Goal: Find specific page/section: Find specific page/section

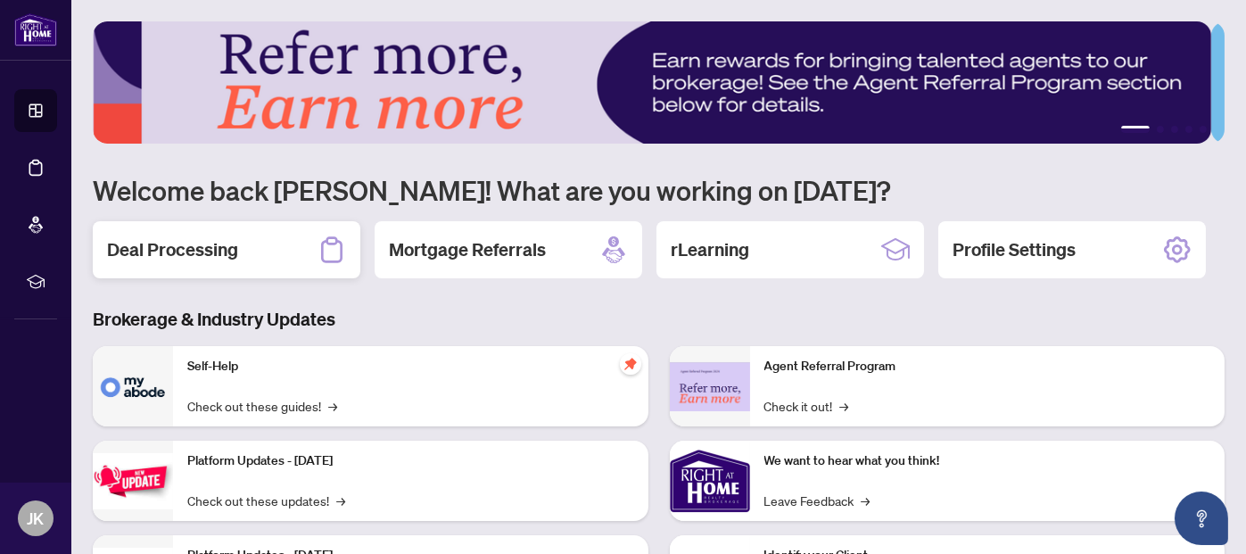
click at [193, 237] on h2 "Deal Processing" at bounding box center [172, 249] width 131 height 25
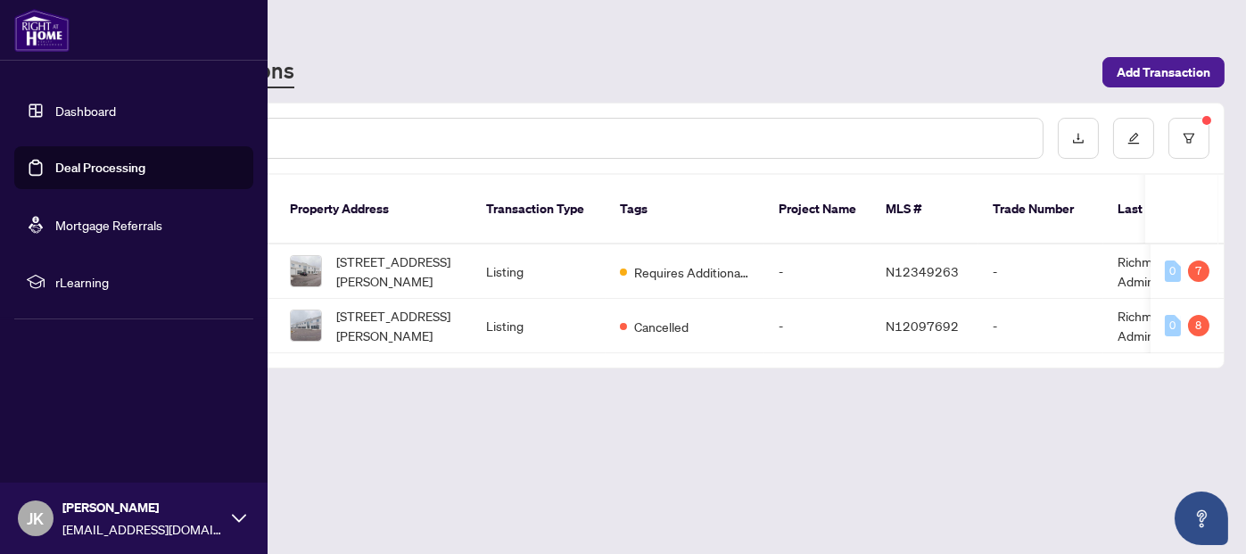
click at [111, 171] on link "Deal Processing" at bounding box center [100, 168] width 90 height 16
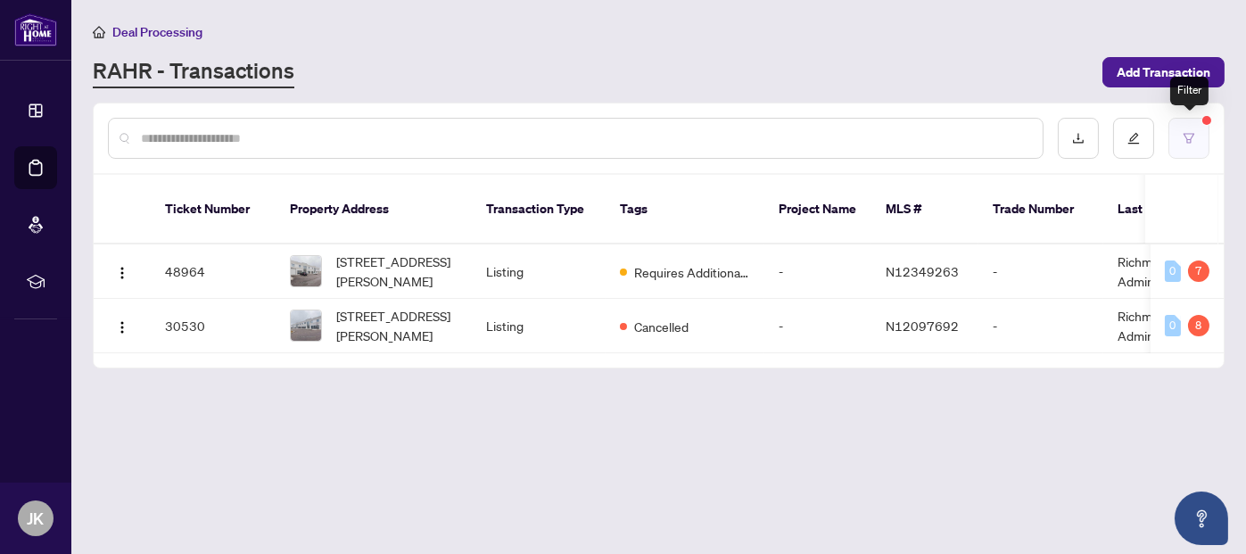
click at [1189, 139] on icon "filter" at bounding box center [1188, 138] width 12 height 12
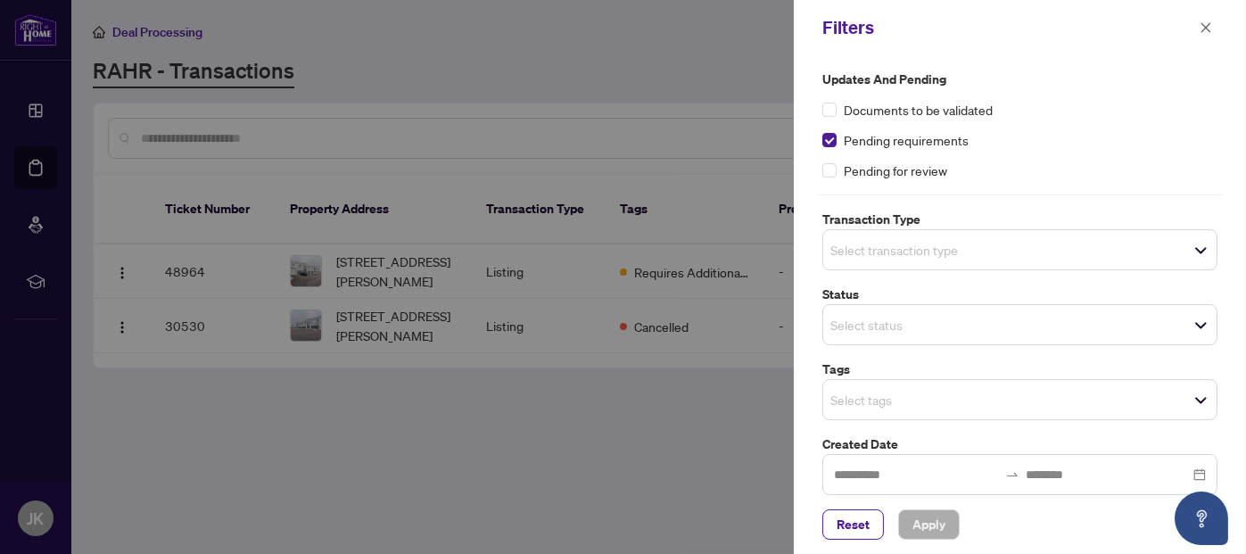
click at [659, 68] on div at bounding box center [623, 277] width 1246 height 554
click at [1207, 24] on icon "close" at bounding box center [1205, 27] width 12 height 12
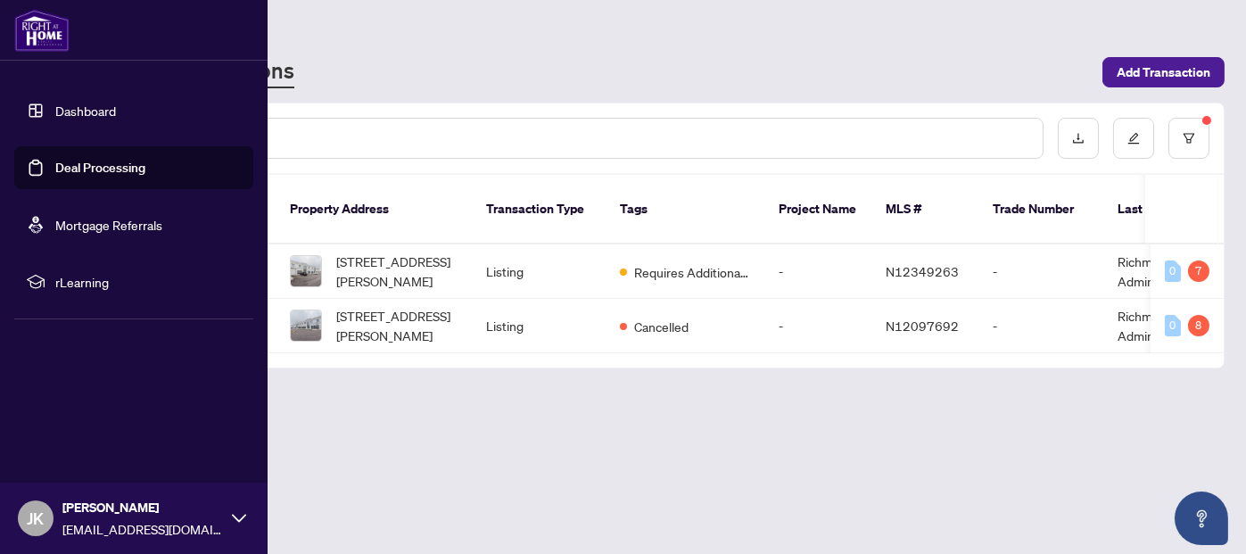
click at [74, 113] on link "Dashboard" at bounding box center [85, 111] width 61 height 16
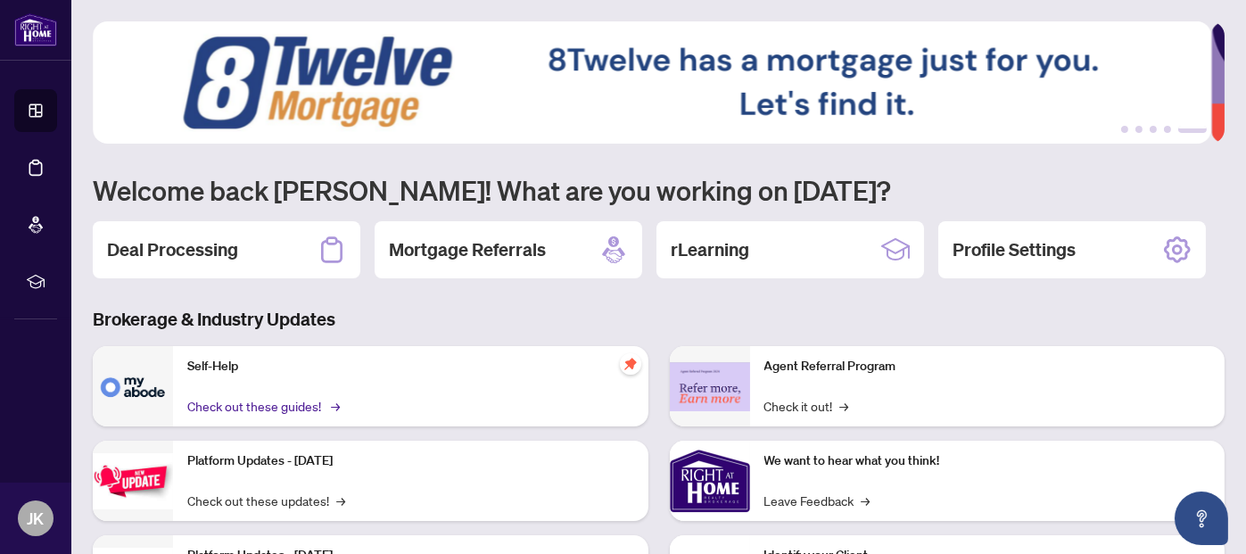
scroll to position [89, 0]
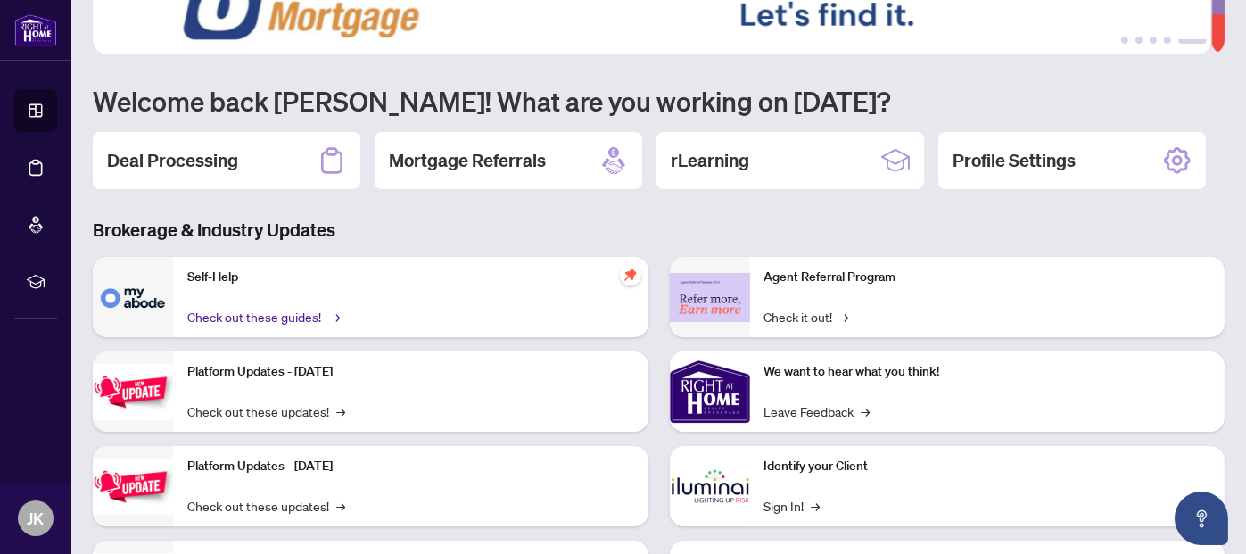
click at [284, 310] on link "Check out these guides! →" at bounding box center [262, 317] width 150 height 20
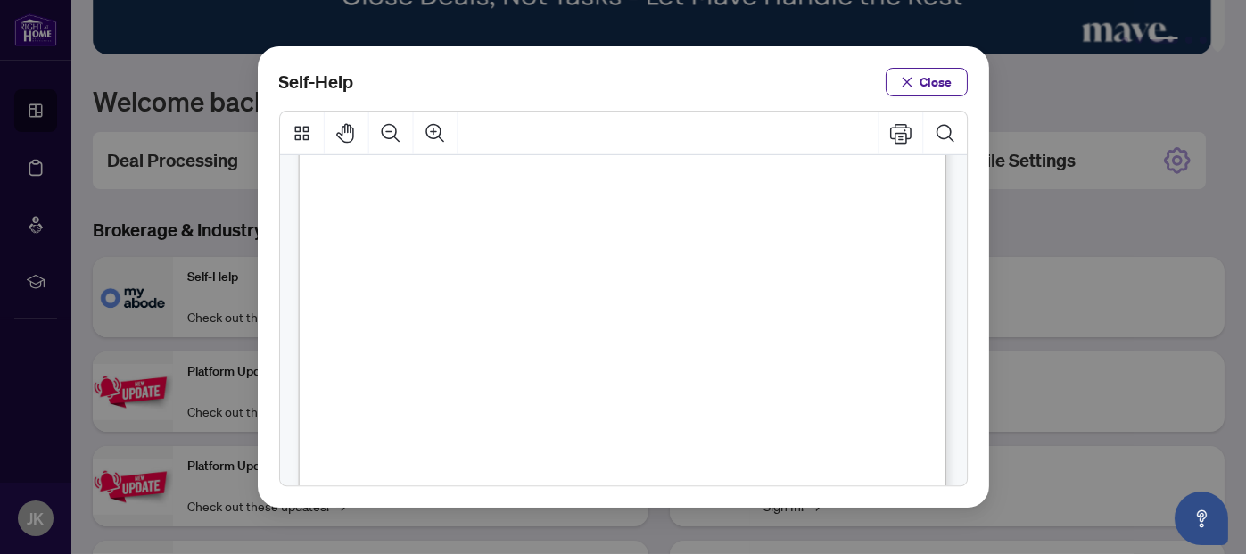
scroll to position [267, 0]
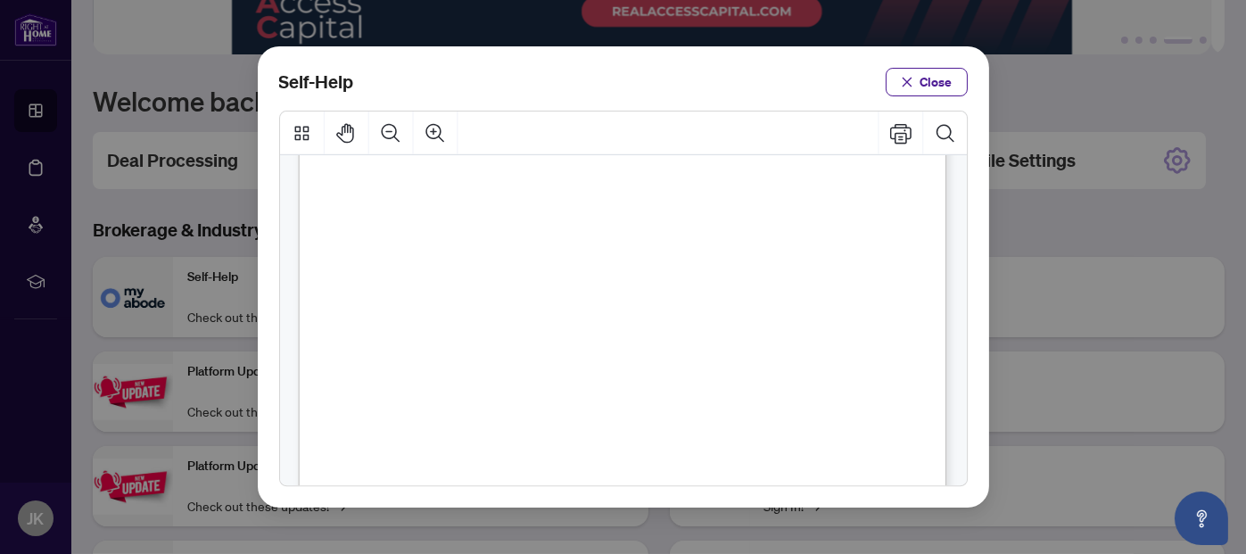
click at [941, 89] on span "Close" at bounding box center [936, 82] width 32 height 29
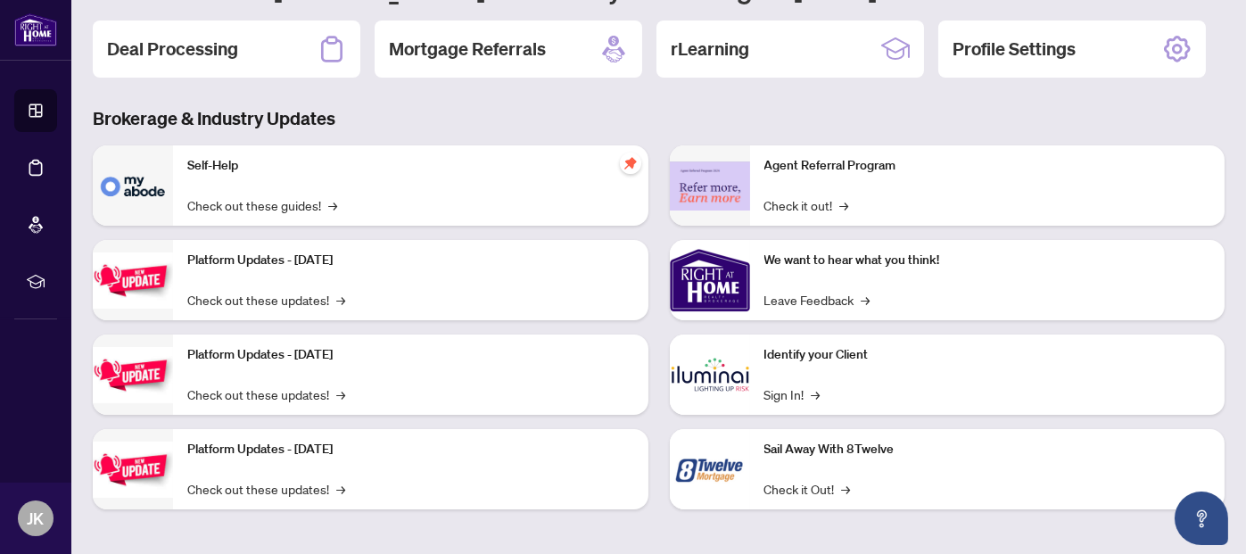
scroll to position [202, 0]
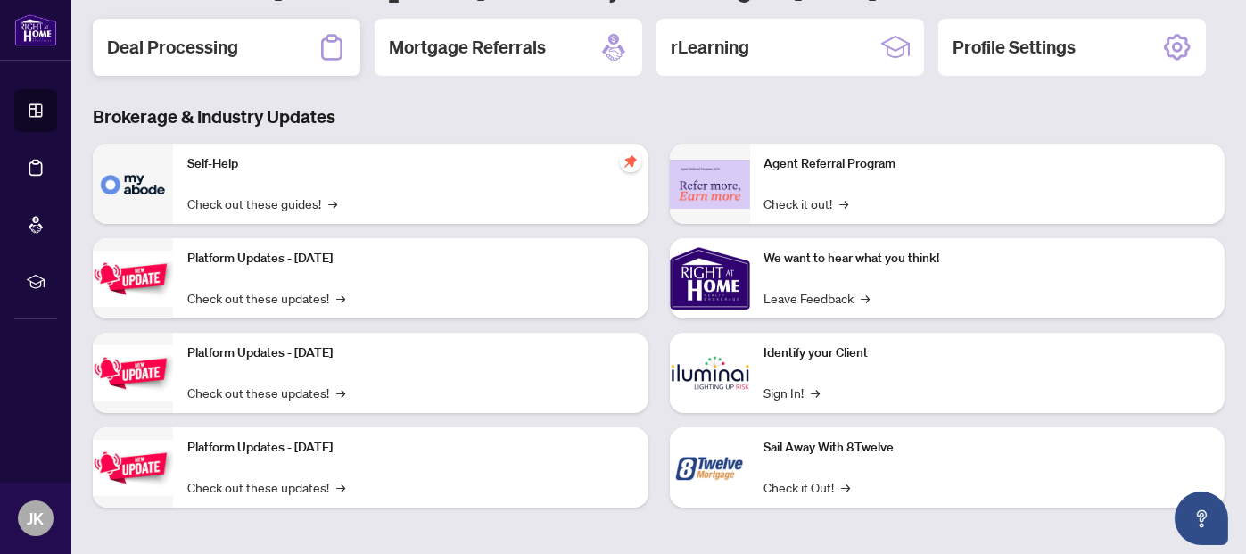
click at [335, 42] on icon at bounding box center [331, 47] width 29 height 29
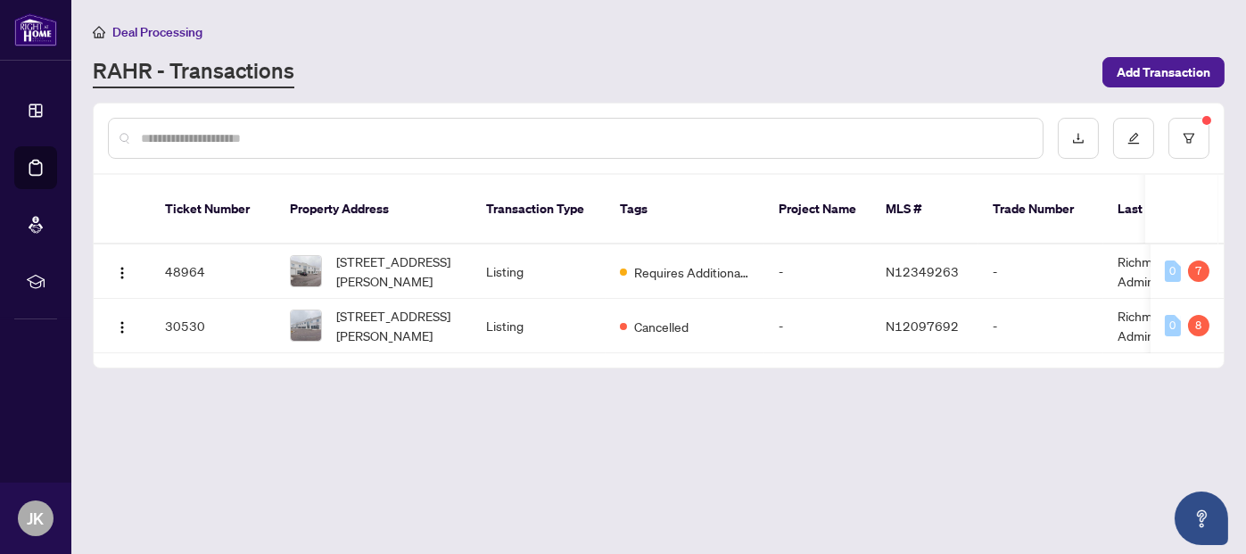
click at [357, 136] on input "text" at bounding box center [584, 138] width 887 height 20
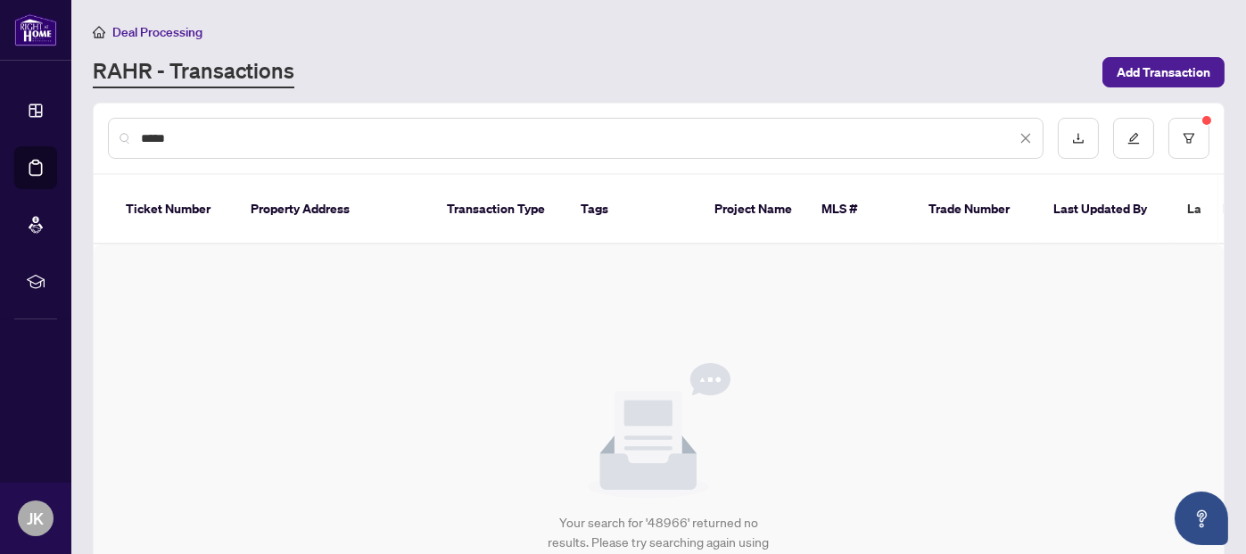
type input "*****"
click at [953, 379] on div "Your search for '48966' returned no results. Please try searching again using d…" at bounding box center [659, 467] width 1130 height 446
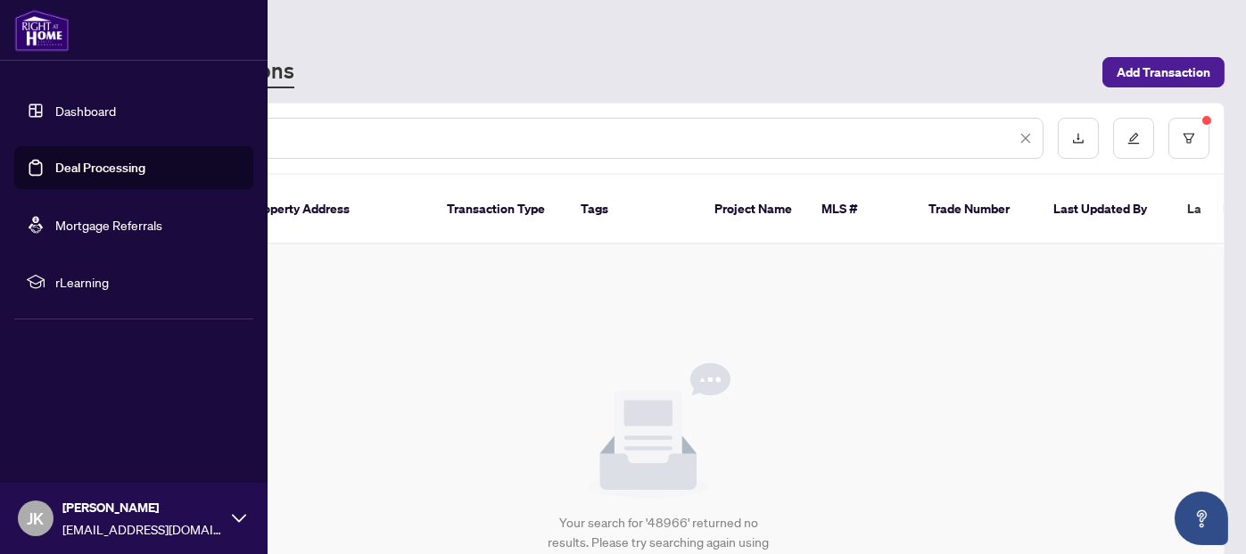
click at [55, 111] on link "Dashboard" at bounding box center [85, 111] width 61 height 16
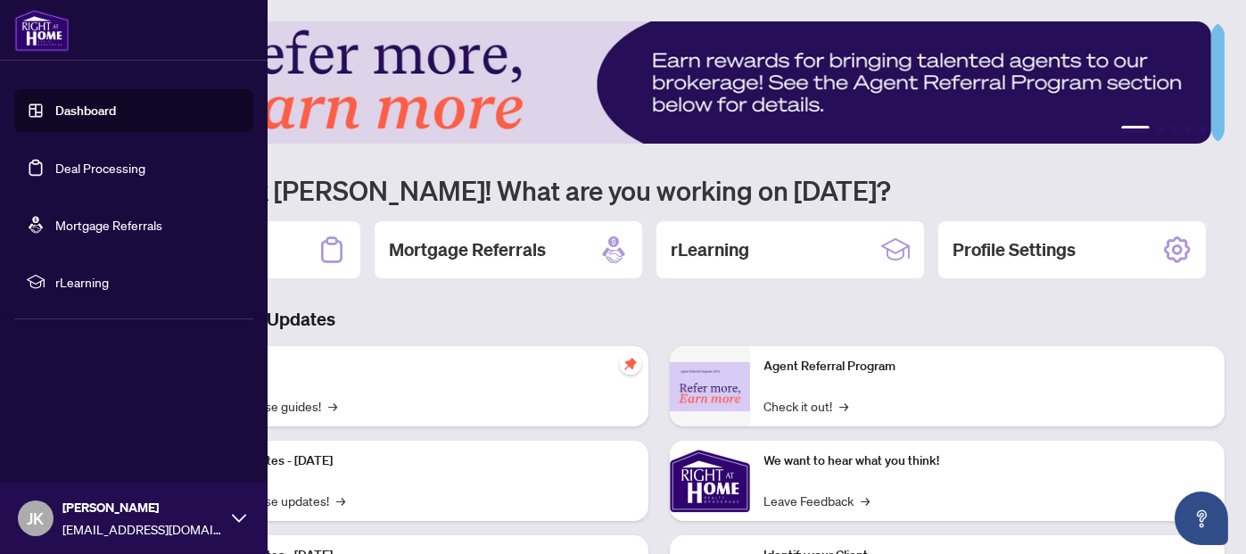
click at [70, 175] on link "Deal Processing" at bounding box center [100, 168] width 90 height 16
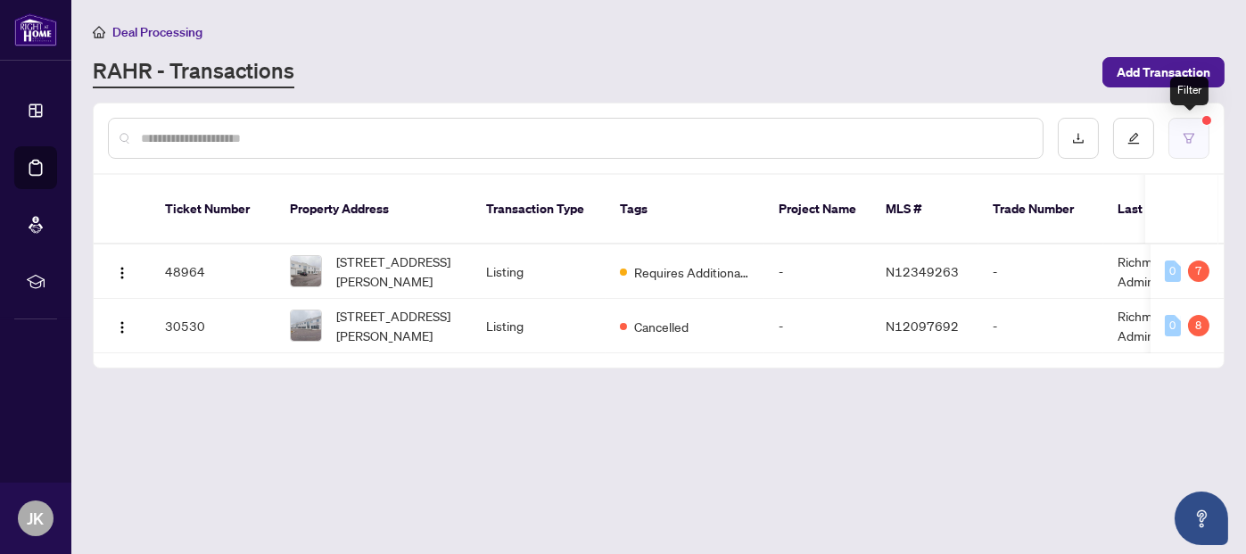
click at [1194, 132] on icon "filter" at bounding box center [1188, 138] width 12 height 12
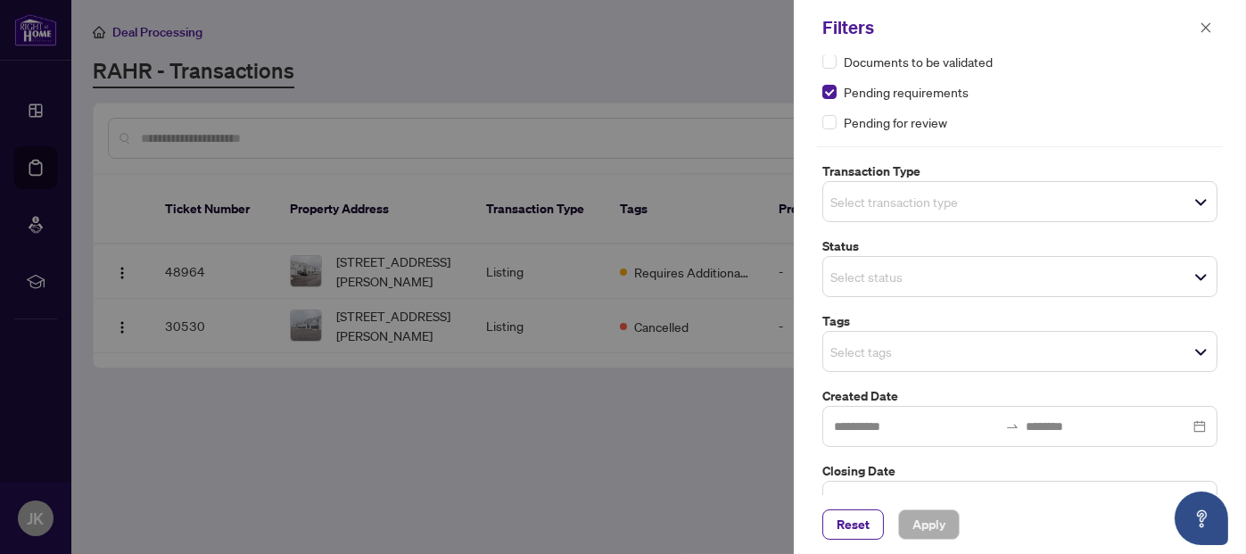
scroll to position [86, 0]
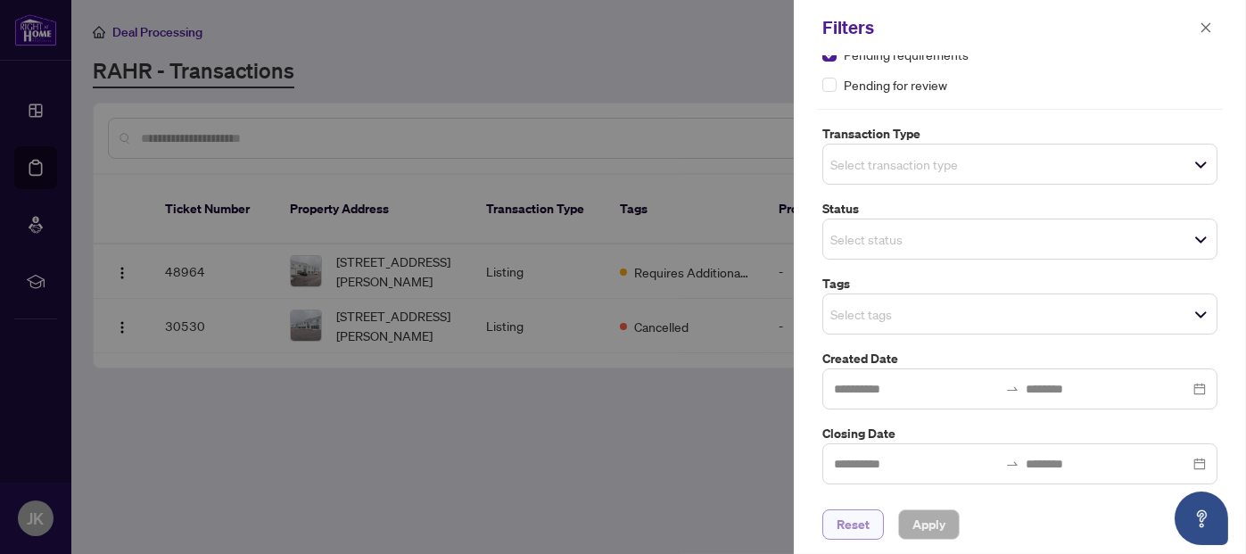
click at [849, 529] on span "Reset" at bounding box center [852, 524] width 33 height 29
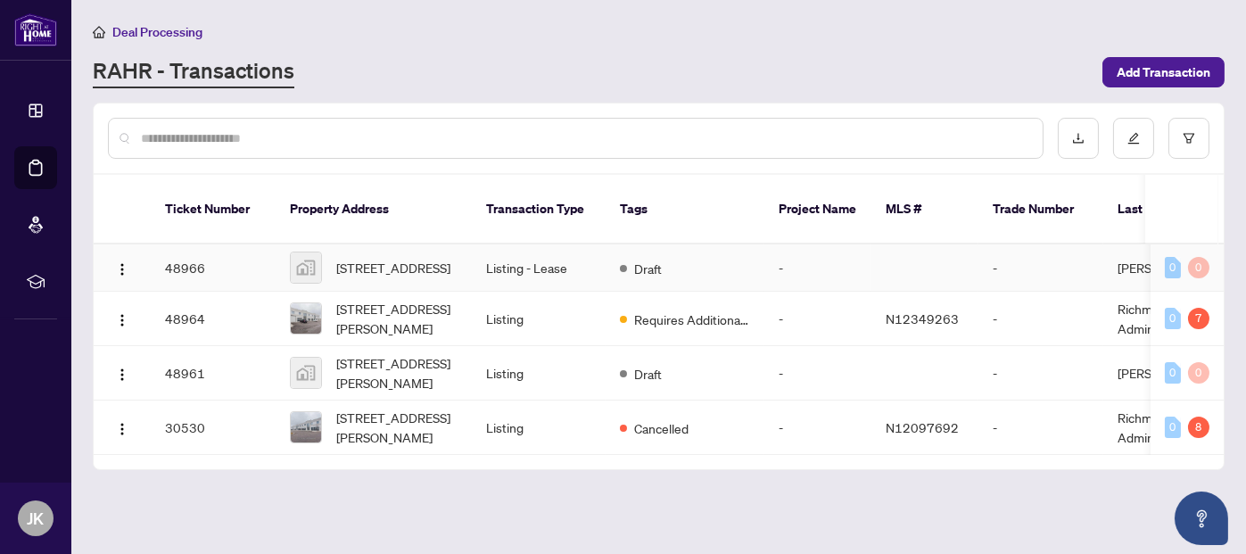
click at [391, 258] on span "[STREET_ADDRESS]" at bounding box center [393, 268] width 114 height 20
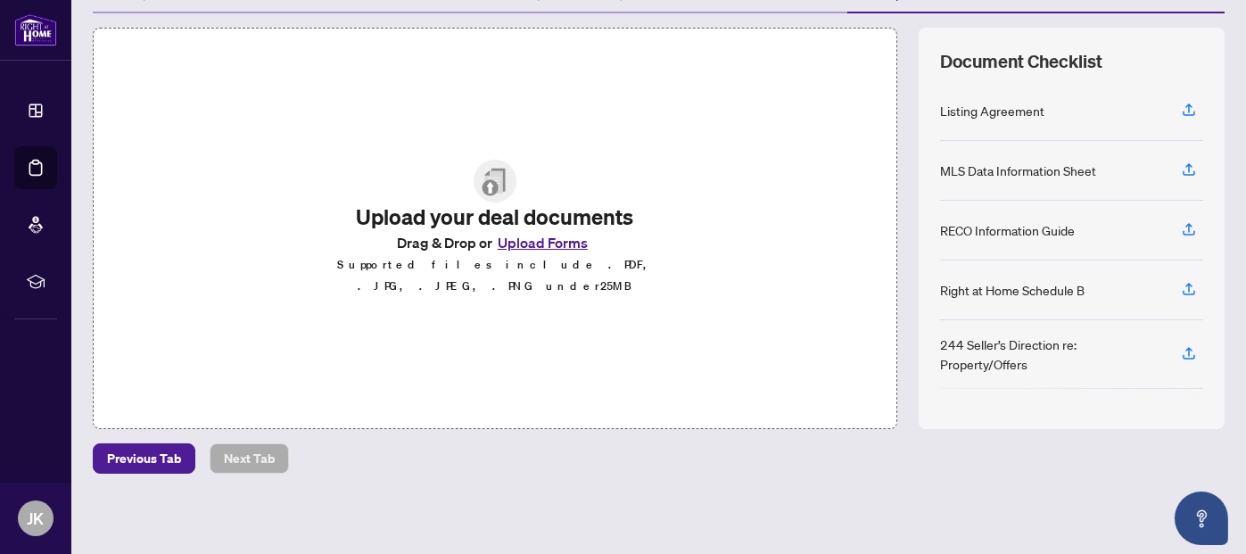
scroll to position [53, 0]
